Goal: Task Accomplishment & Management: Complete application form

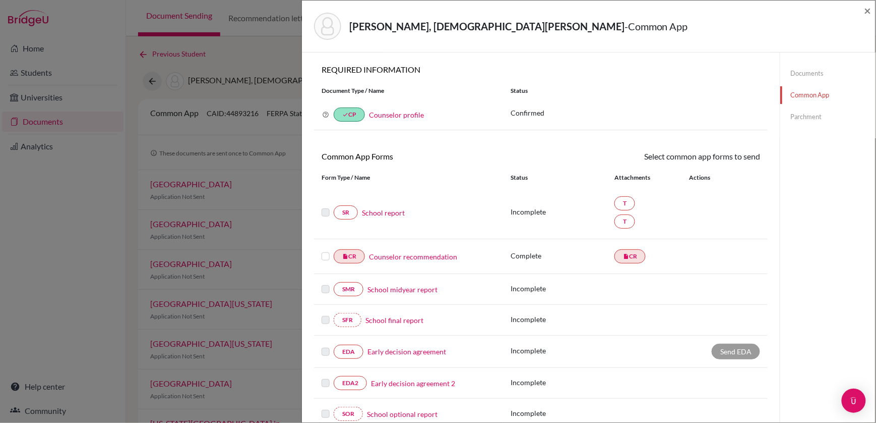
scroll to position [271, 0]
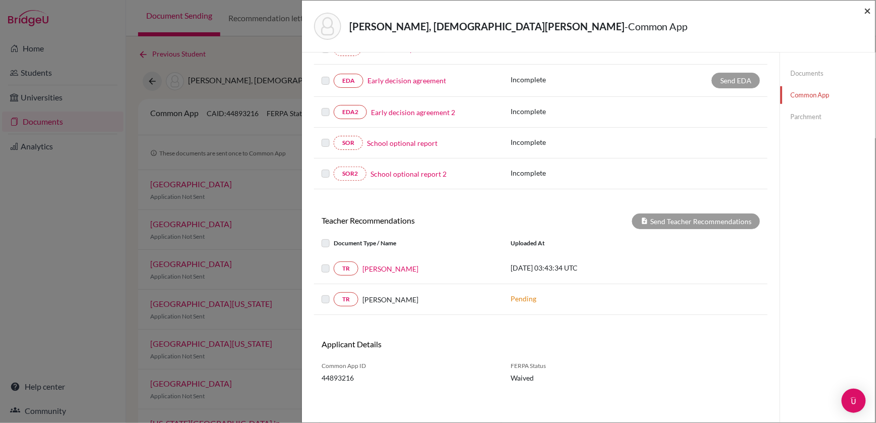
click at [869, 9] on span "×" at bounding box center [868, 10] width 7 height 15
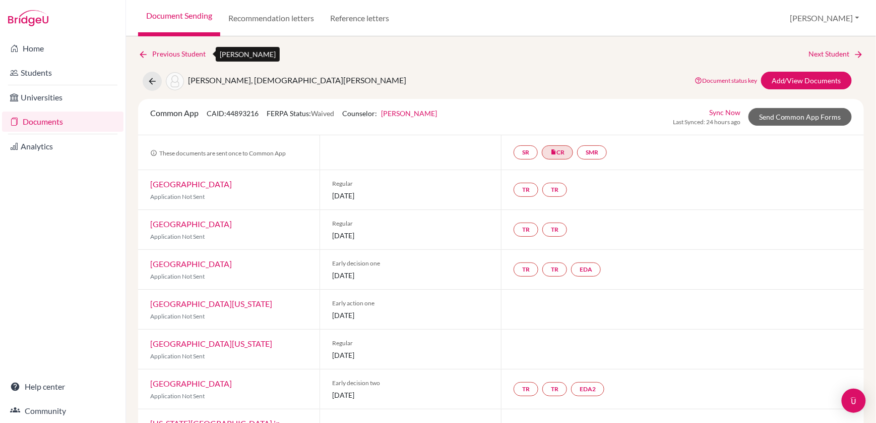
click at [140, 53] on icon at bounding box center [143, 54] width 10 height 10
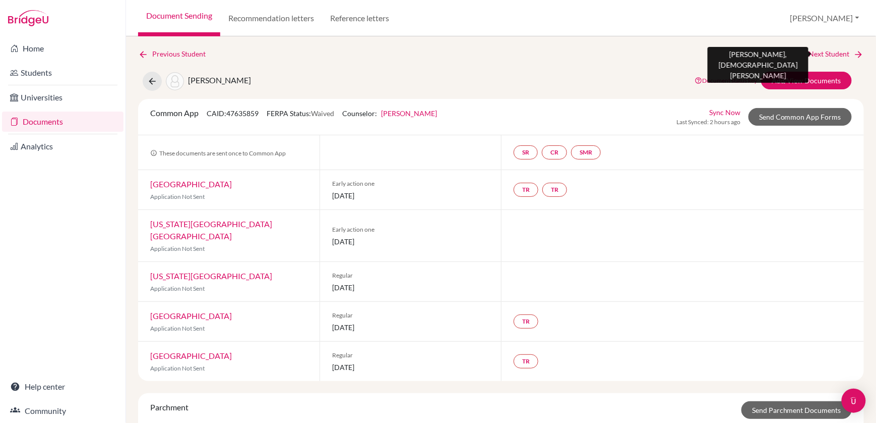
click at [834, 49] on link "Next Student" at bounding box center [836, 53] width 55 height 11
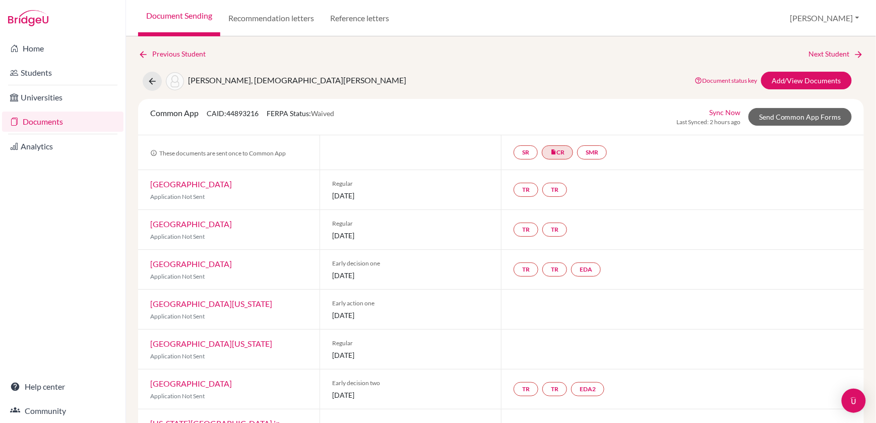
click at [834, 49] on link "Next Student" at bounding box center [836, 53] width 55 height 11
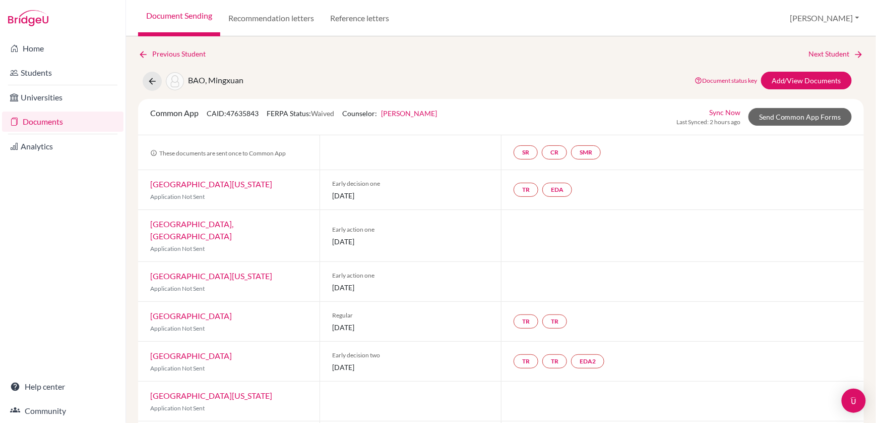
click at [834, 49] on link "Next Student" at bounding box center [836, 53] width 55 height 11
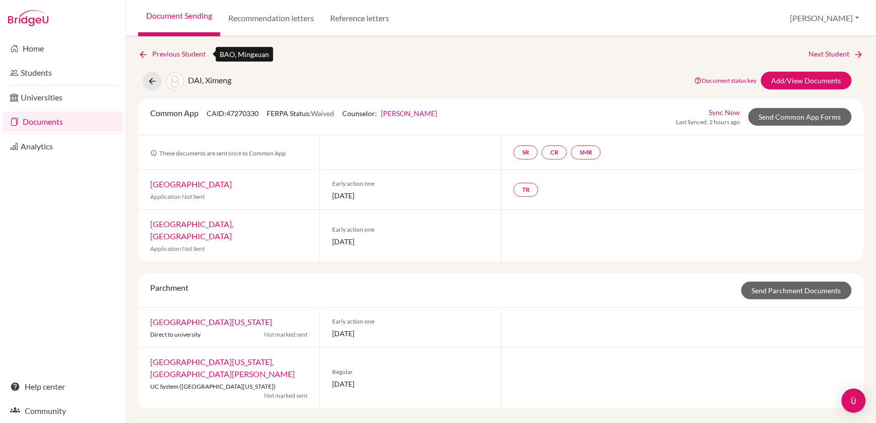
click at [142, 51] on icon at bounding box center [143, 54] width 10 height 10
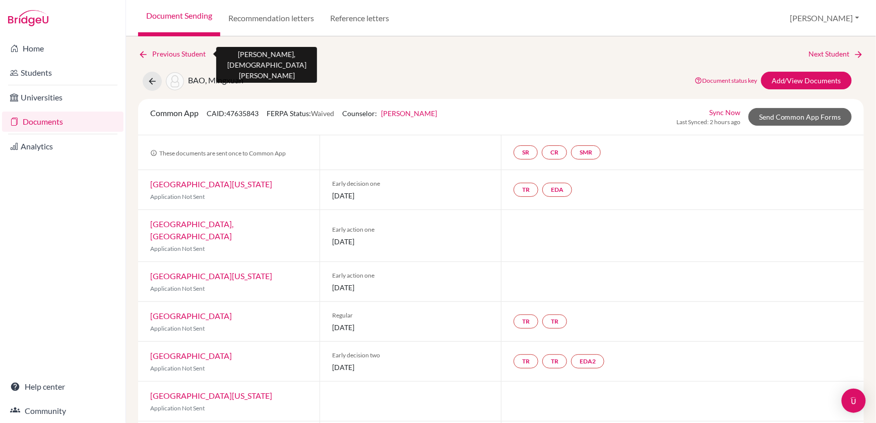
click at [141, 51] on icon at bounding box center [143, 54] width 10 height 10
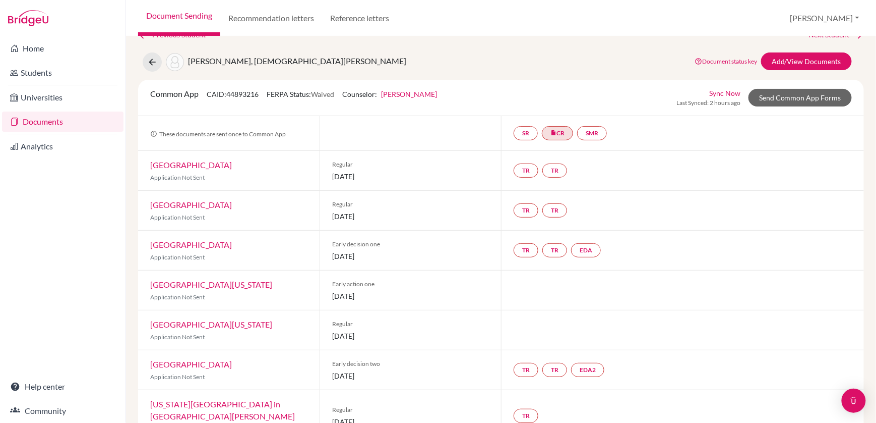
scroll to position [23, 0]
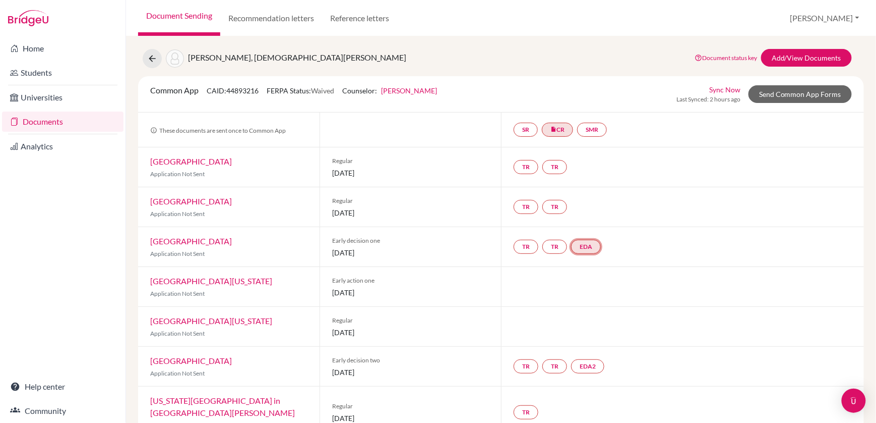
click at [594, 244] on link "EDA" at bounding box center [586, 247] width 30 height 14
click at [595, 200] on h3 "Early decision agreement" at bounding box center [588, 199] width 99 height 18
click at [776, 95] on link "Send Common App Forms" at bounding box center [800, 94] width 103 height 18
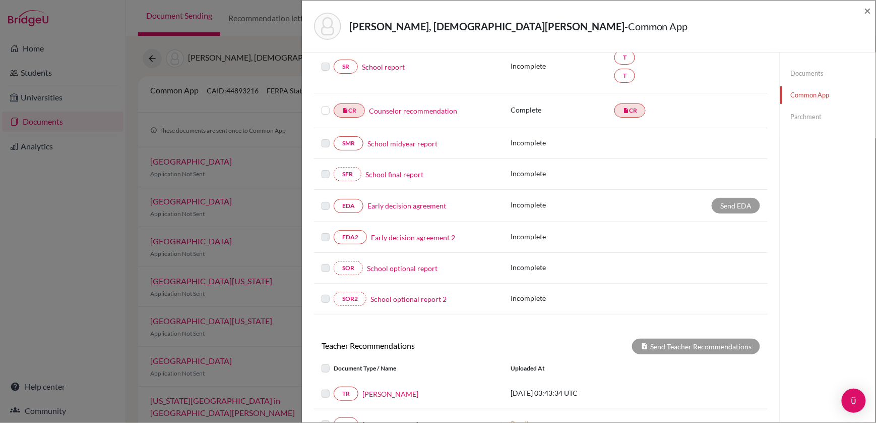
scroll to position [147, 0]
click at [390, 204] on link "Early decision agreement" at bounding box center [407, 204] width 79 height 11
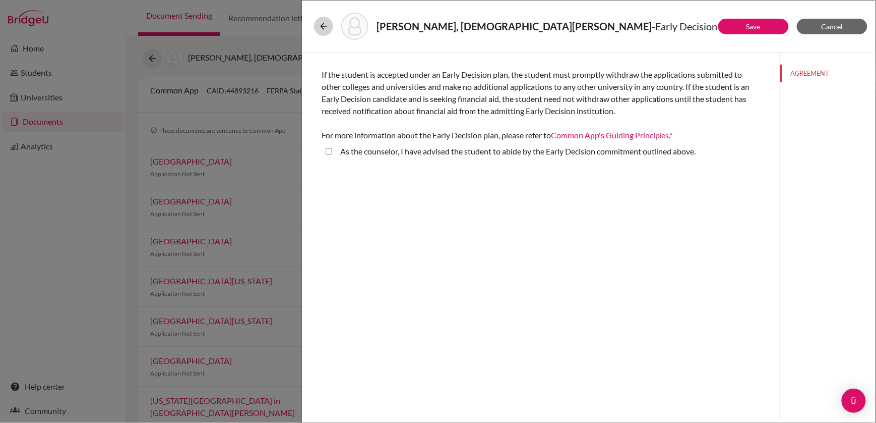
click at [325, 23] on icon at bounding box center [324, 26] width 10 height 10
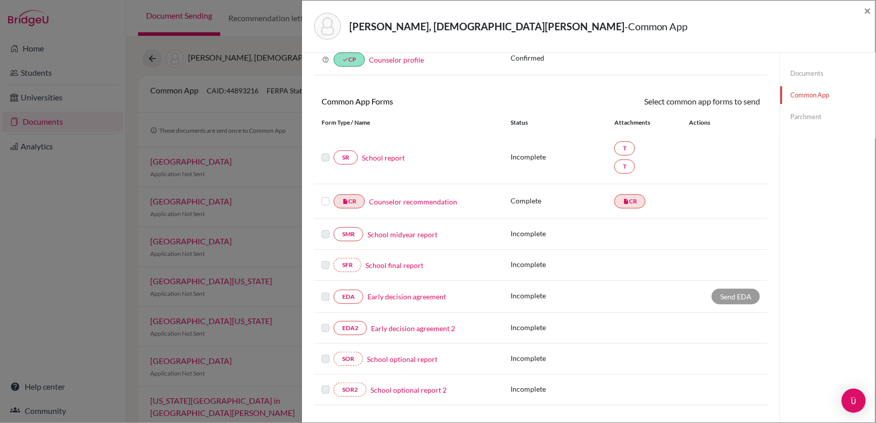
scroll to position [69, 0]
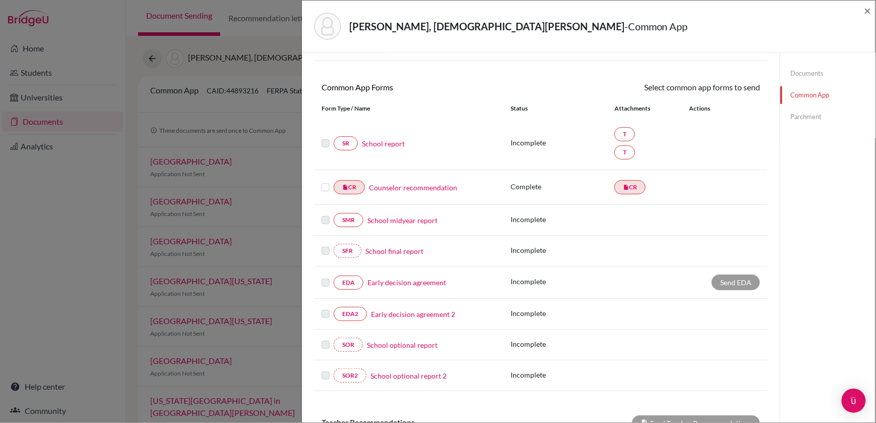
click at [400, 314] on link "Early decision agreement 2" at bounding box center [413, 314] width 84 height 11
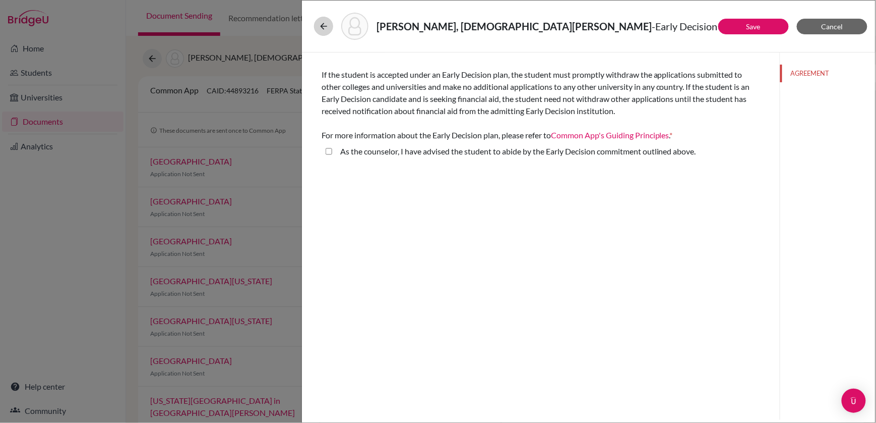
click at [320, 25] on icon at bounding box center [324, 26] width 10 height 10
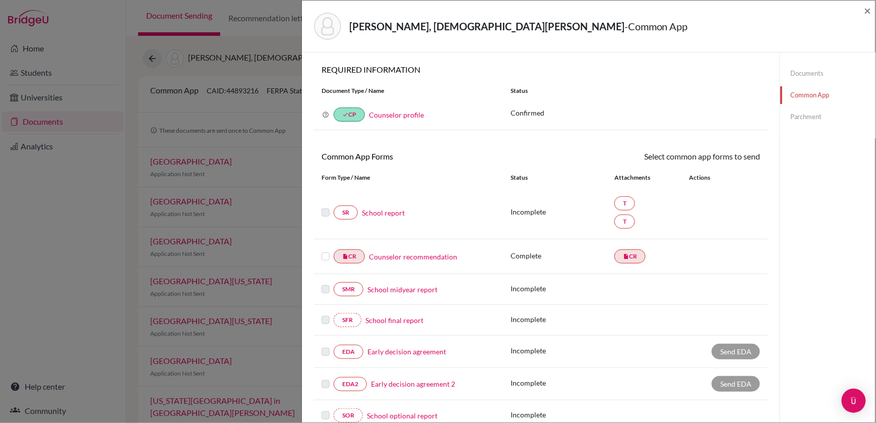
scroll to position [27, 0]
